Goal: Use online tool/utility: Utilize a website feature to perform a specific function

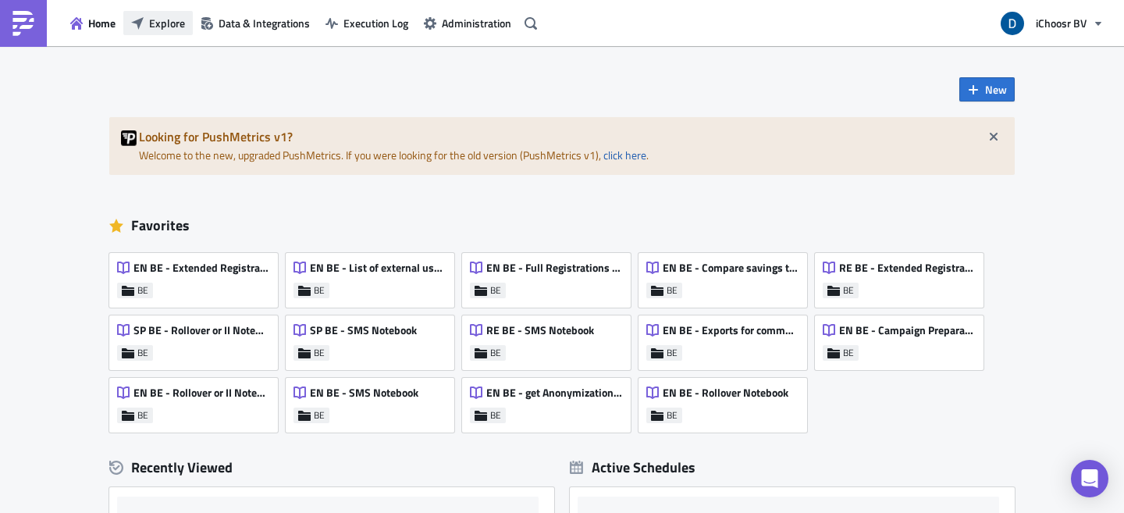
click at [166, 20] on span "Explore" at bounding box center [167, 23] width 36 height 16
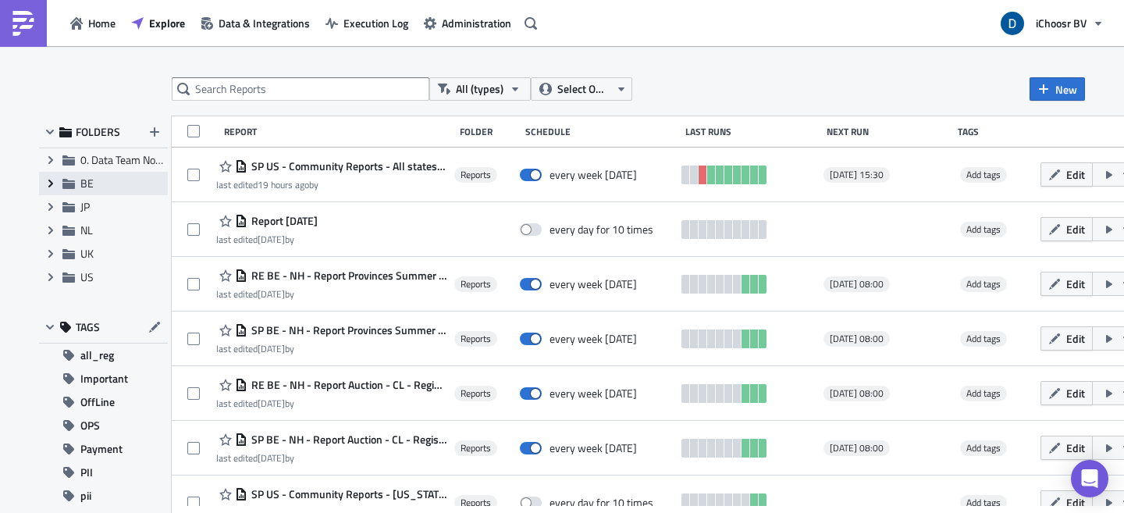
click at [51, 177] on icon "Expand group" at bounding box center [51, 183] width 12 height 12
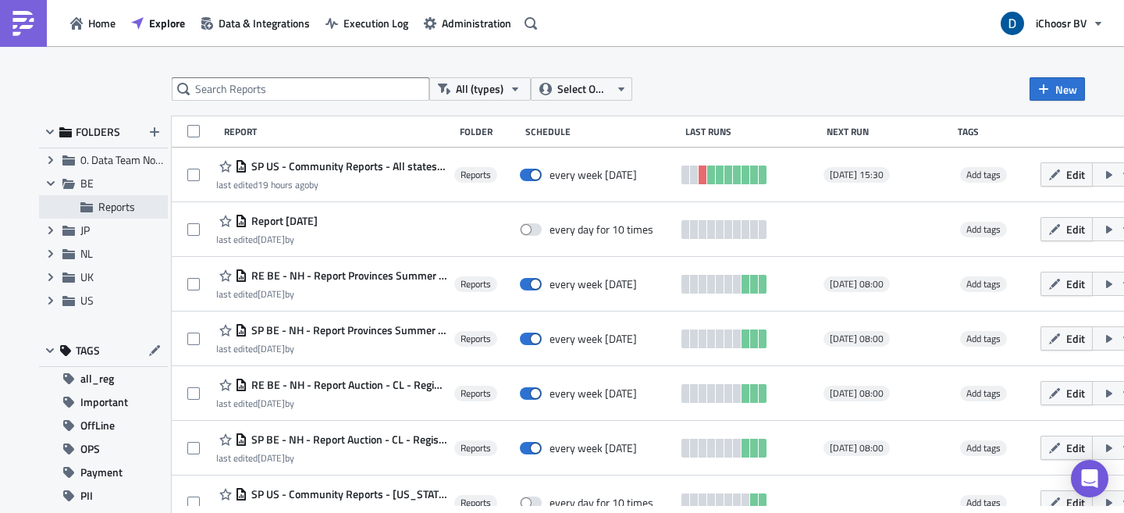
click at [114, 208] on span "Reports" at bounding box center [116, 206] width 37 height 16
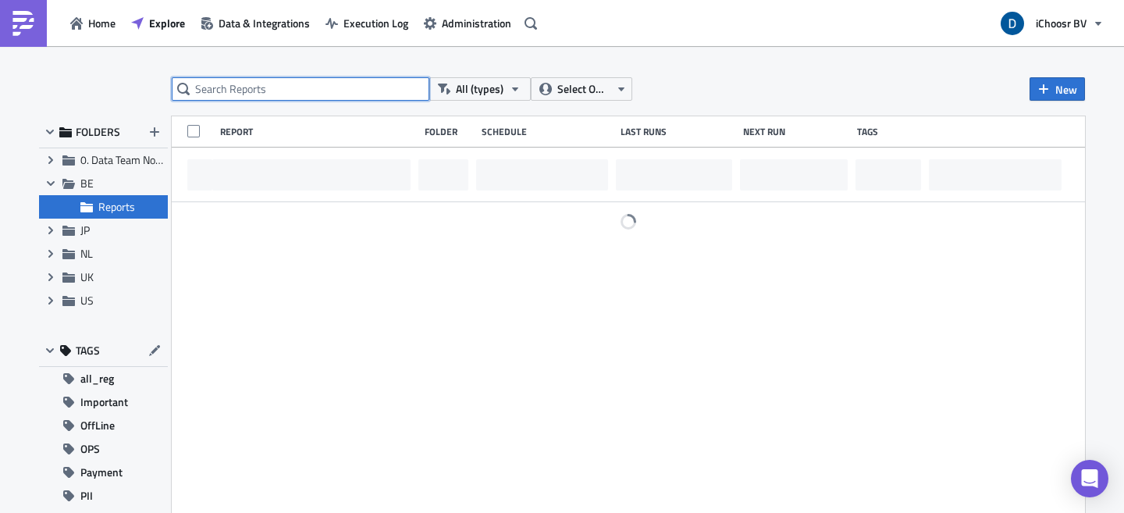
click at [238, 88] on input "text" at bounding box center [301, 88] width 258 height 23
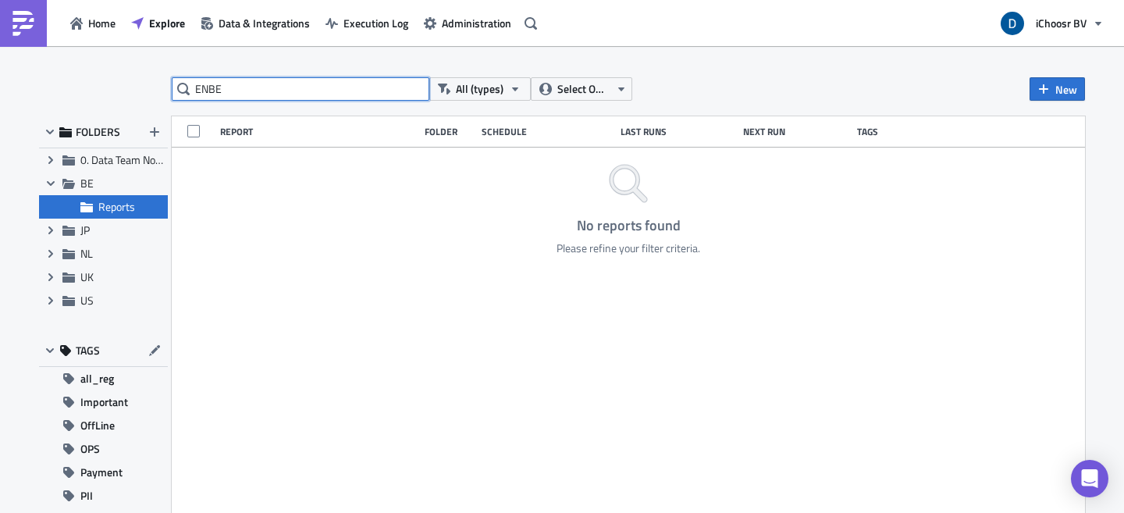
click at [208, 84] on input "ENBE" at bounding box center [301, 88] width 258 height 23
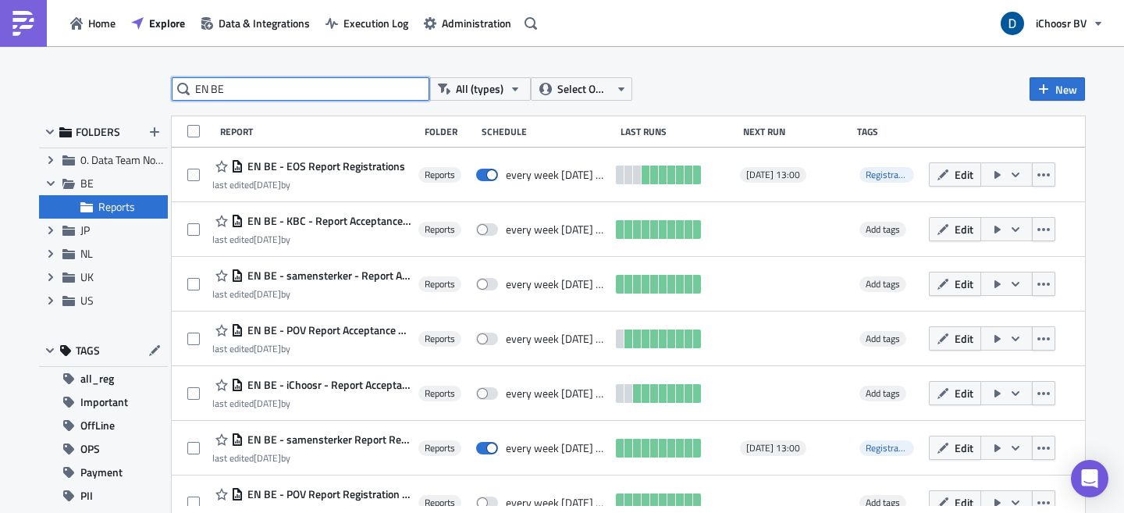
type input "EN BE"
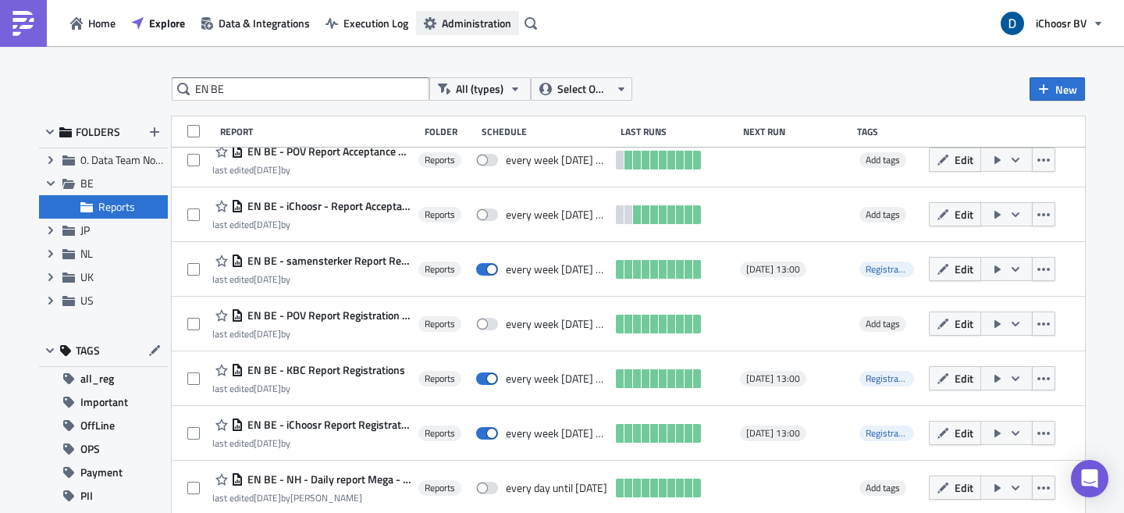
scroll to position [181, 0]
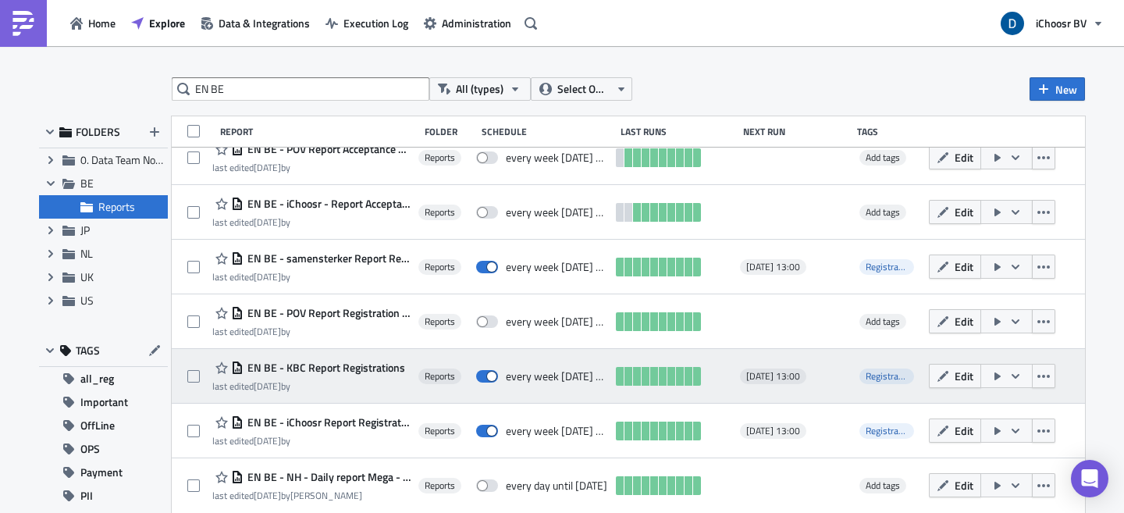
click at [1022, 378] on icon "button" at bounding box center [1016, 376] width 12 height 12
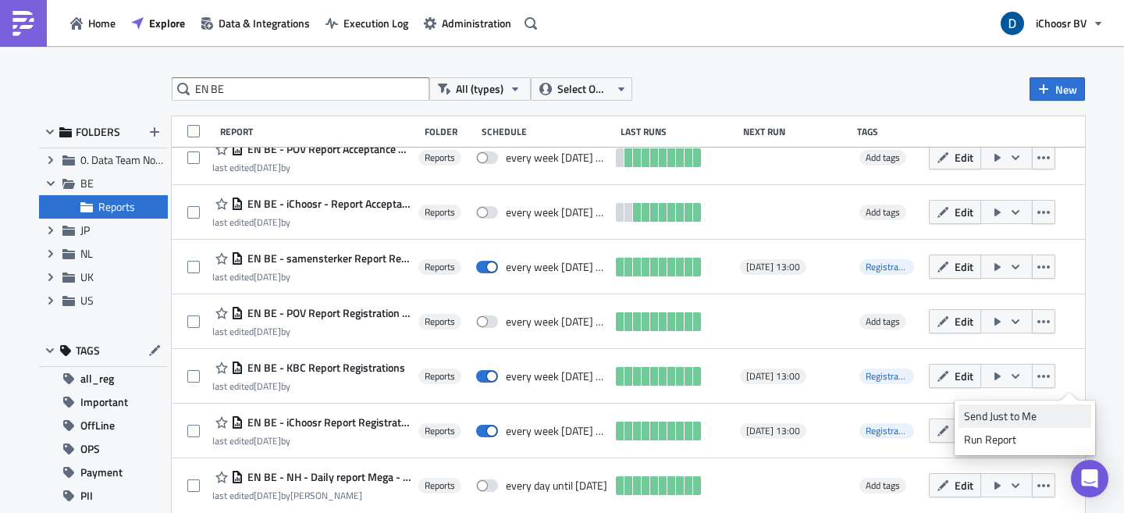
click at [1016, 415] on div "Send Just to Me" at bounding box center [1025, 416] width 122 height 16
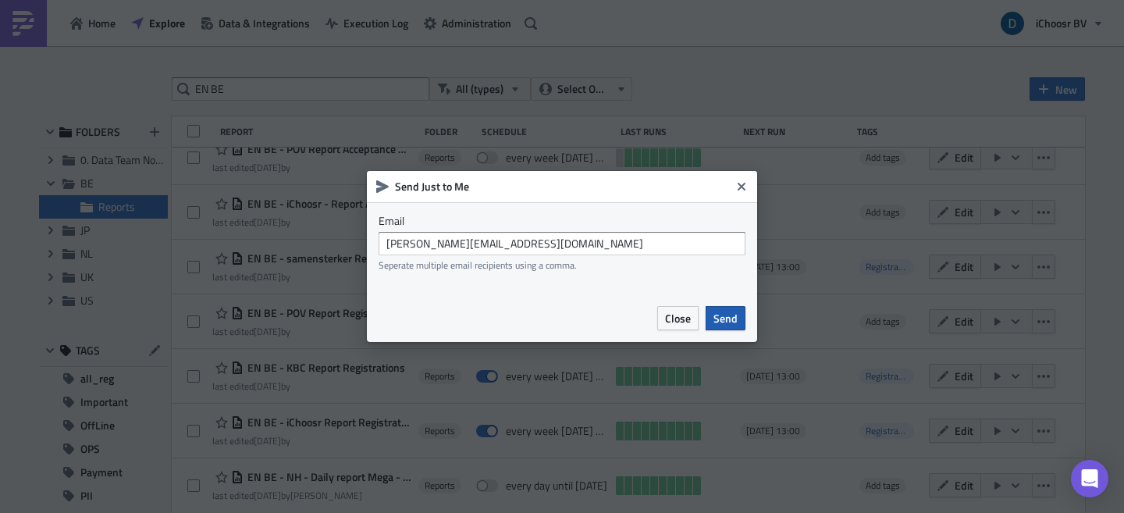
click at [723, 322] on span "Send" at bounding box center [726, 318] width 24 height 16
